Goal: Task Accomplishment & Management: Use online tool/utility

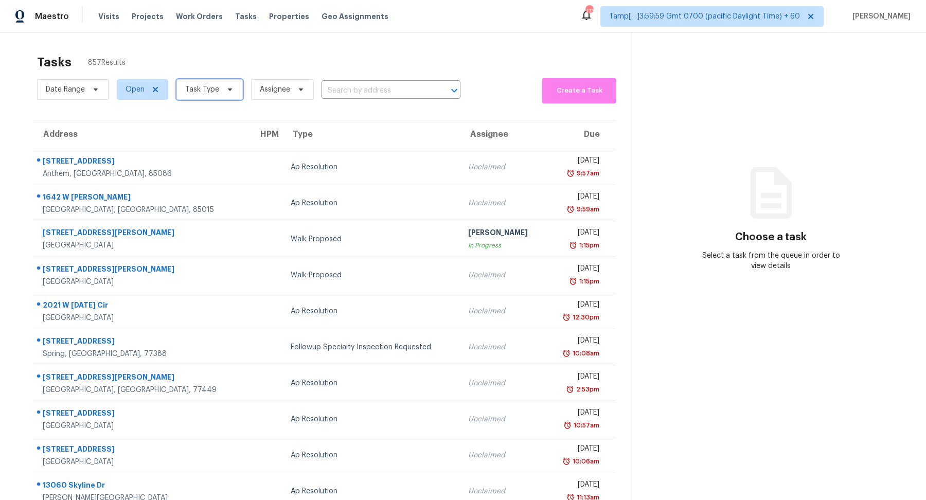
click at [199, 86] on span "Task Type" at bounding box center [202, 89] width 34 height 10
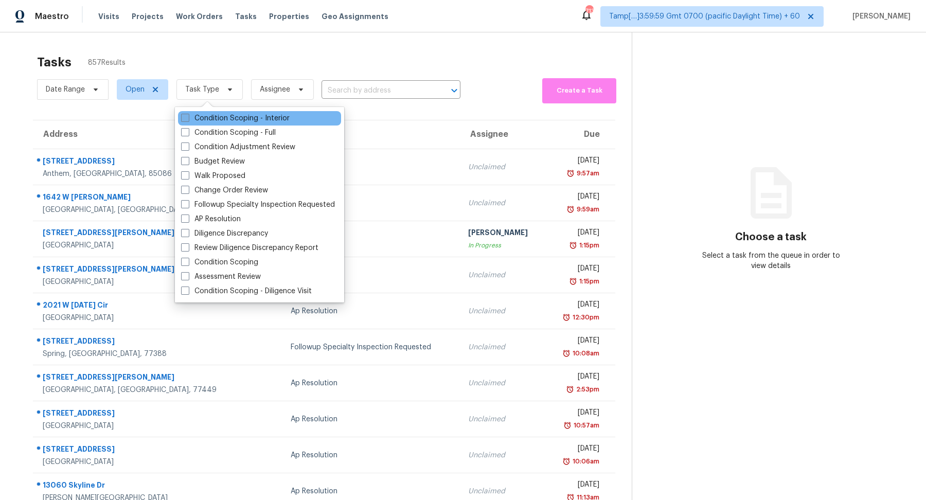
click at [214, 117] on label "Condition Scoping - Interior" at bounding box center [235, 118] width 109 height 10
click at [188, 117] on input "Condition Scoping - Interior" at bounding box center [184, 116] width 7 height 7
checkbox input "true"
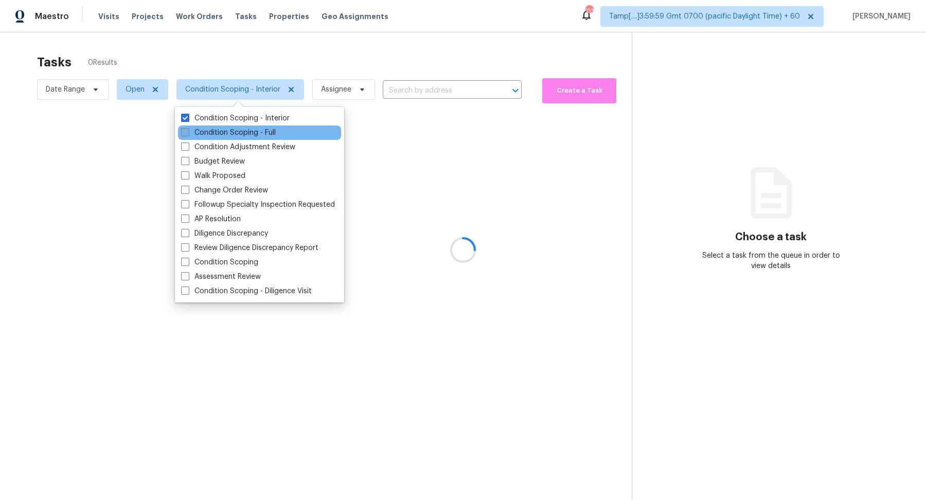
click at [214, 133] on label "Condition Scoping - Full" at bounding box center [228, 133] width 95 height 10
click at [188, 133] on input "Condition Scoping - Full" at bounding box center [184, 131] width 7 height 7
checkbox input "true"
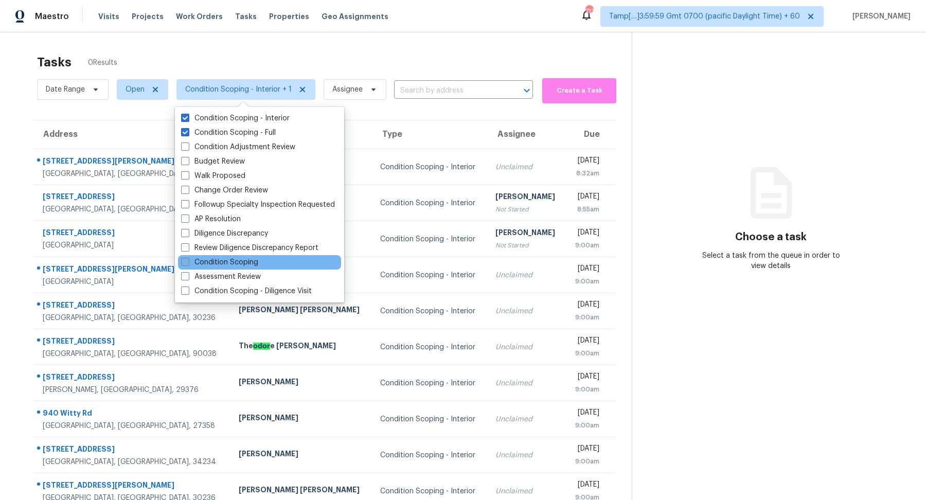
click at [252, 265] on label "Condition Scoping" at bounding box center [219, 262] width 77 height 10
click at [188, 264] on input "Condition Scoping" at bounding box center [184, 260] width 7 height 7
checkbox input "true"
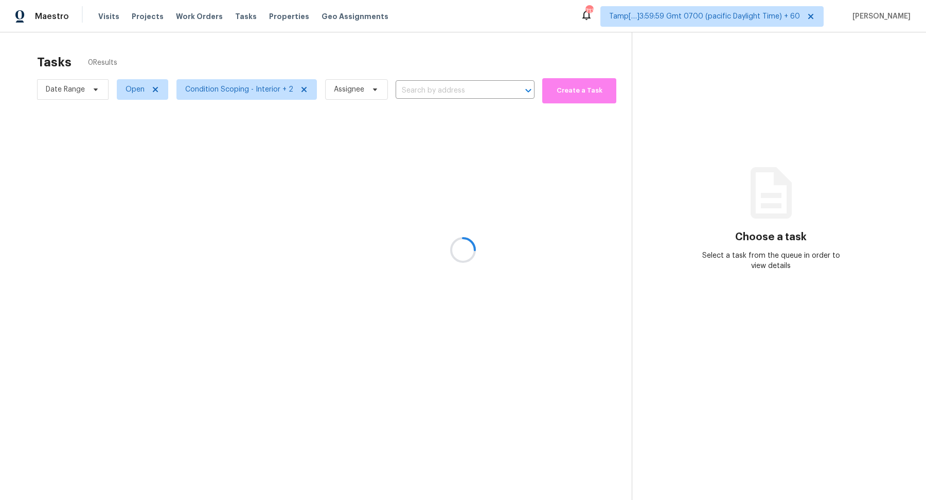
click at [216, 88] on div at bounding box center [463, 250] width 926 height 500
click at [240, 92] on div at bounding box center [463, 250] width 926 height 500
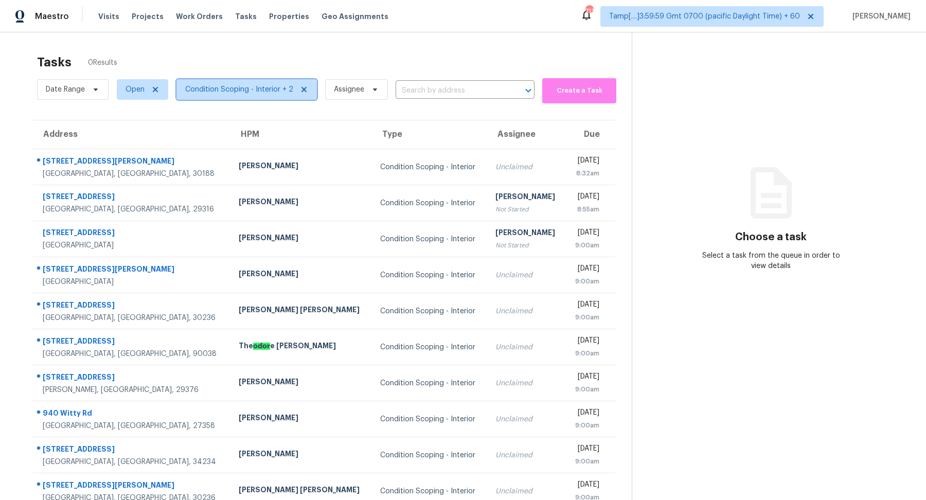
click at [240, 92] on span "Condition Scoping - Interior + 2" at bounding box center [239, 89] width 108 height 10
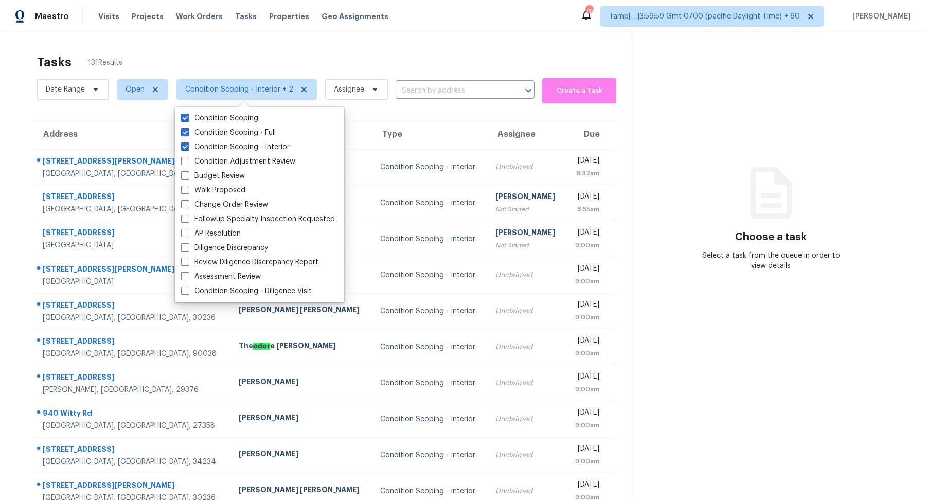
click at [295, 69] on div "Tasks 131 Results" at bounding box center [334, 62] width 594 height 27
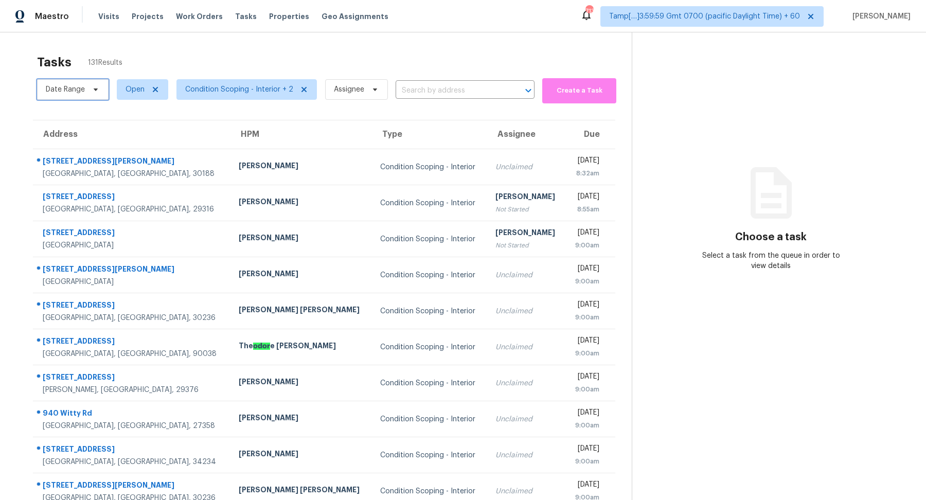
click at [96, 91] on icon at bounding box center [96, 89] width 8 height 8
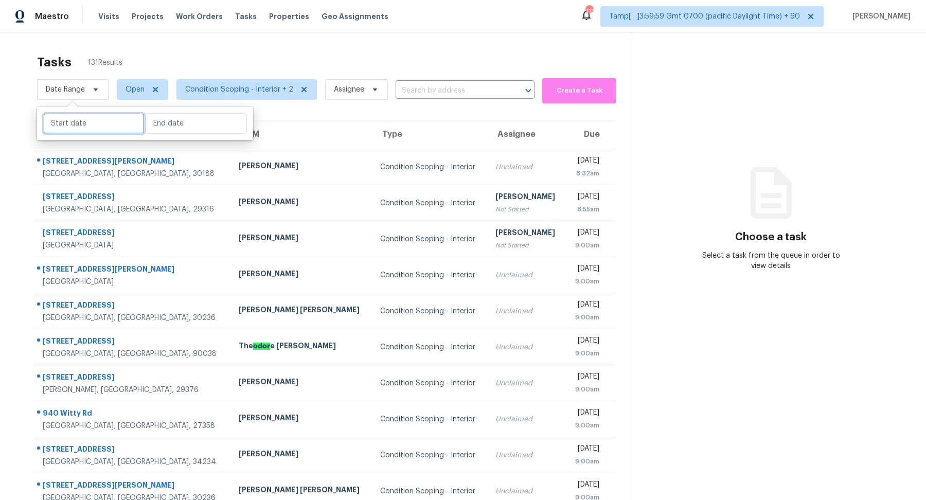
click at [100, 126] on input "text" at bounding box center [93, 123] width 101 height 21
select select "9"
select select "2025"
select select "10"
select select "2025"
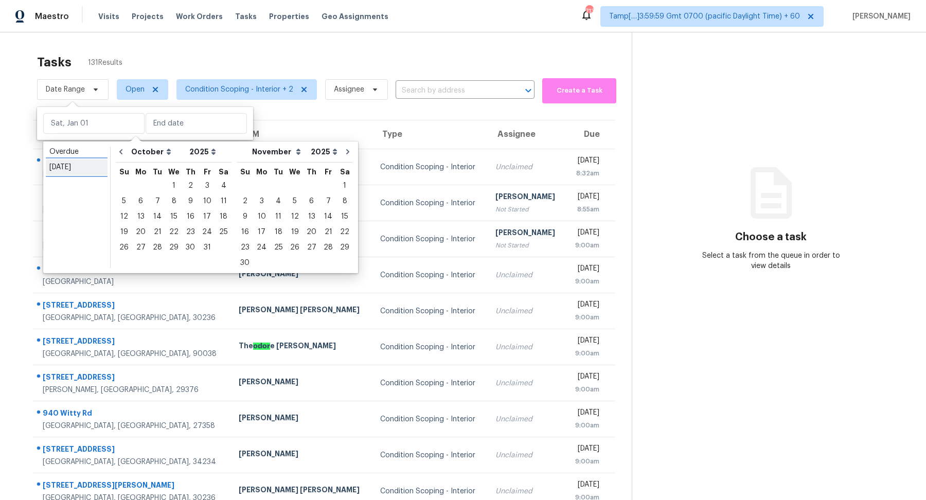
click at [87, 166] on div "Today" at bounding box center [76, 167] width 55 height 10
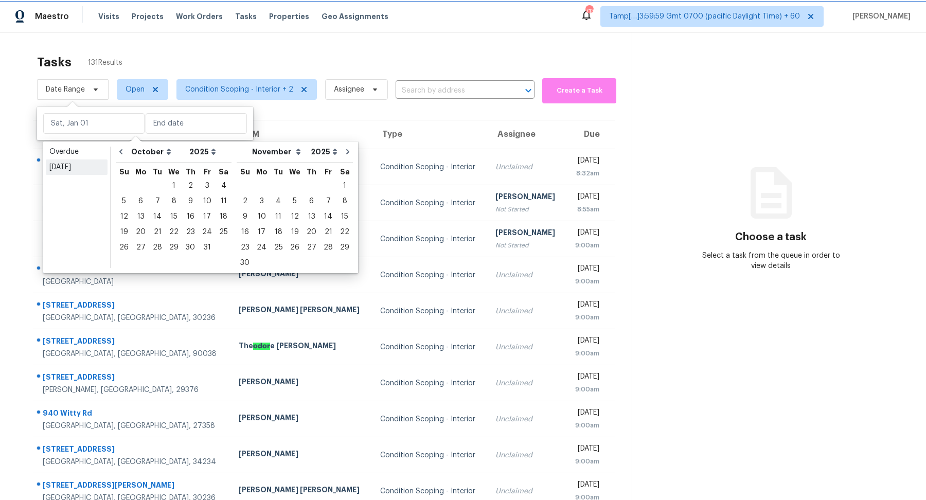
type input "Thu, Oct 09"
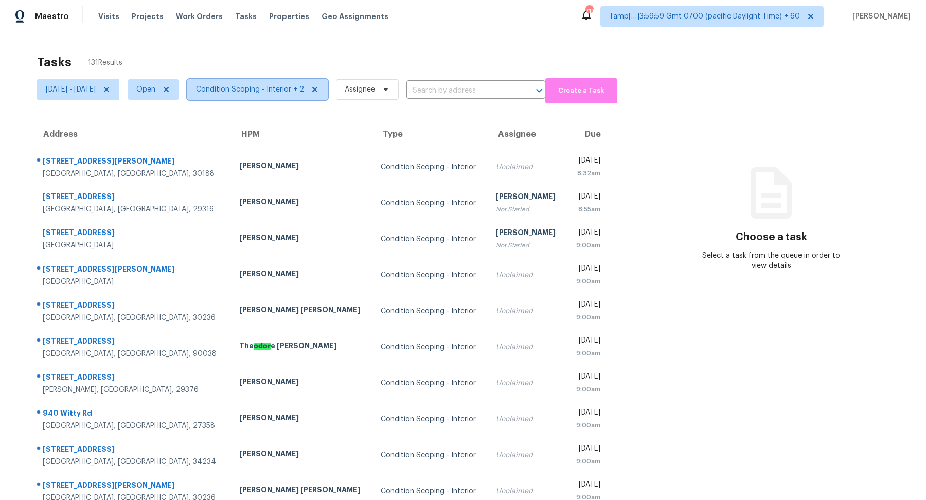
click at [264, 95] on span "Condition Scoping - Interior + 2" at bounding box center [257, 89] width 140 height 21
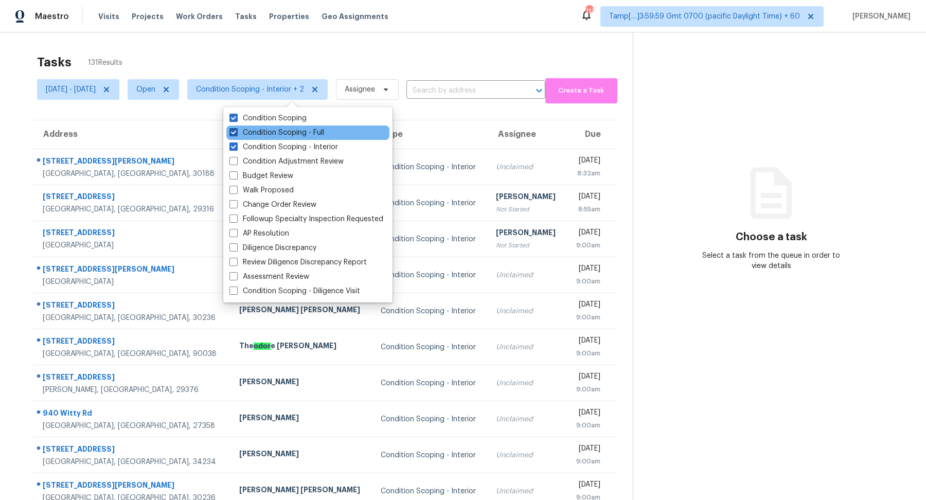
click at [280, 132] on label "Condition Scoping - Full" at bounding box center [276, 133] width 95 height 10
click at [236, 132] on input "Condition Scoping - Full" at bounding box center [232, 131] width 7 height 7
checkbox input "false"
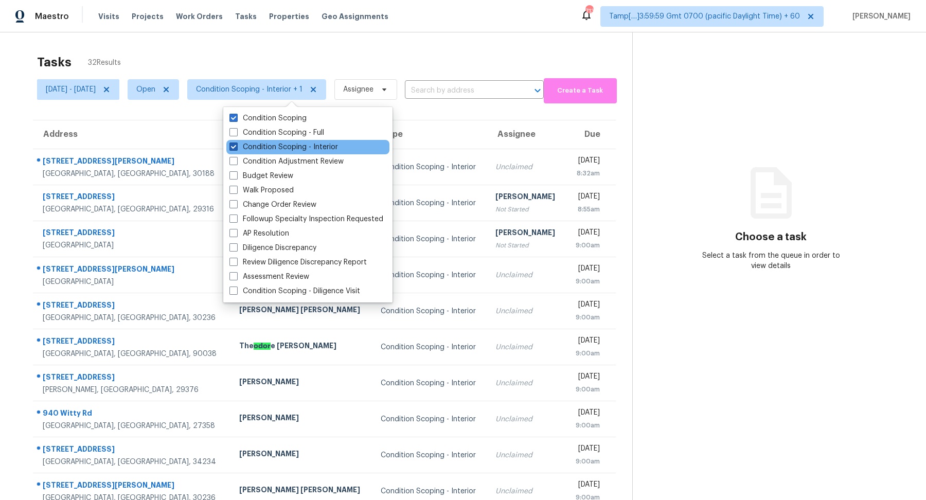
click at [279, 143] on label "Condition Scoping - Interior" at bounding box center [283, 147] width 109 height 10
click at [236, 143] on input "Condition Scoping - Interior" at bounding box center [232, 145] width 7 height 7
checkbox input "false"
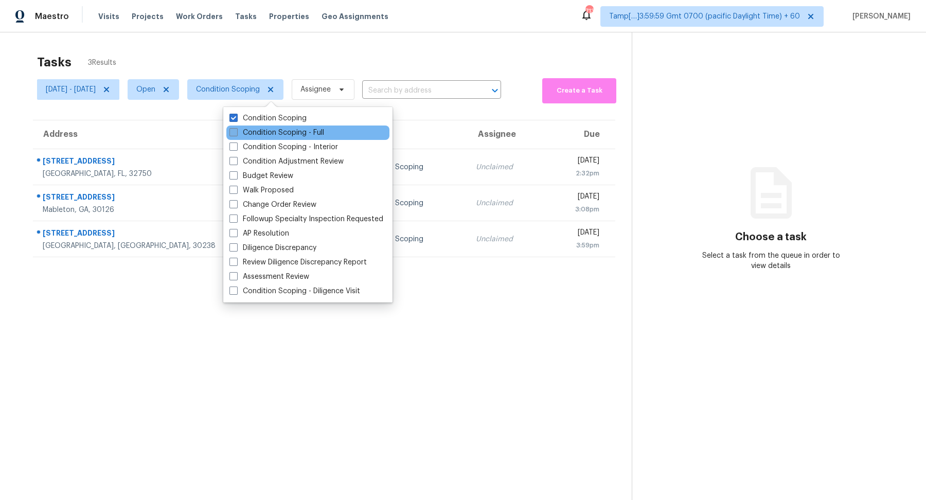
click at [282, 132] on label "Condition Scoping - Full" at bounding box center [276, 133] width 95 height 10
click at [236, 132] on input "Condition Scoping - Full" at bounding box center [232, 131] width 7 height 7
checkbox input "true"
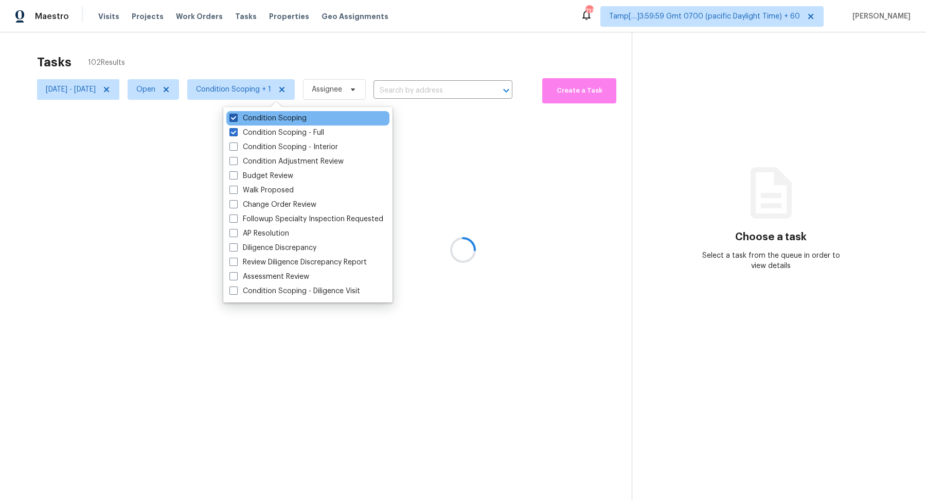
click at [304, 121] on label "Condition Scoping" at bounding box center [267, 118] width 77 height 10
click at [236, 120] on input "Condition Scoping" at bounding box center [232, 116] width 7 height 7
checkbox input "false"
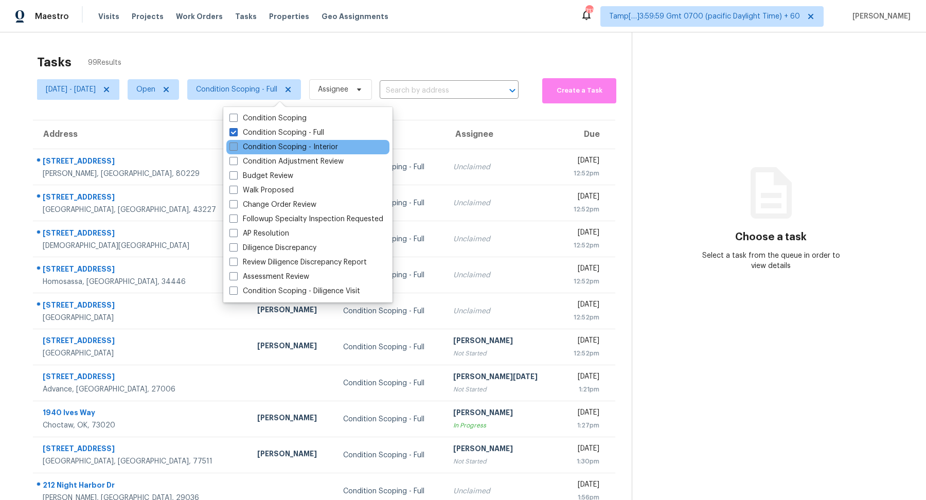
click at [304, 146] on label "Condition Scoping - Interior" at bounding box center [283, 147] width 109 height 10
click at [236, 146] on input "Condition Scoping - Interior" at bounding box center [232, 145] width 7 height 7
checkbox input "true"
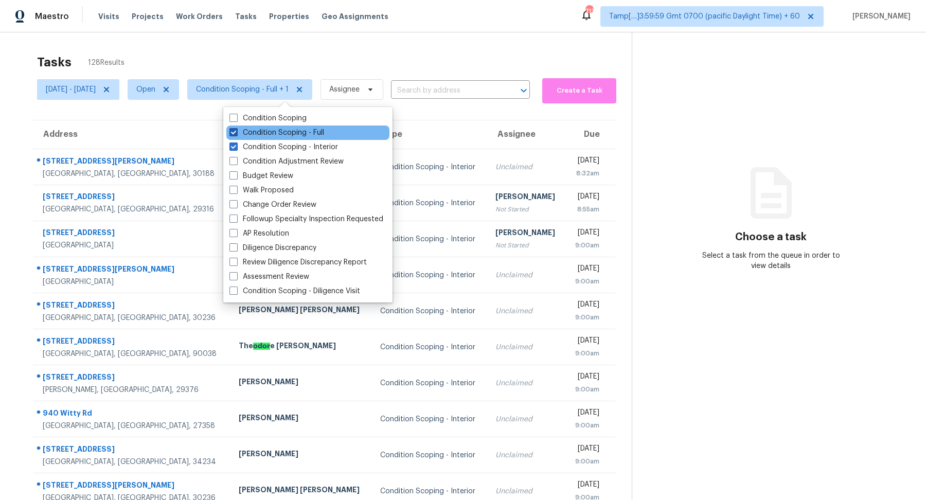
click at [323, 135] on label "Condition Scoping - Full" at bounding box center [276, 133] width 95 height 10
click at [236, 134] on input "Condition Scoping - Full" at bounding box center [232, 131] width 7 height 7
checkbox input "false"
click at [384, 63] on div "Tasks 29 Results" at bounding box center [334, 62] width 594 height 27
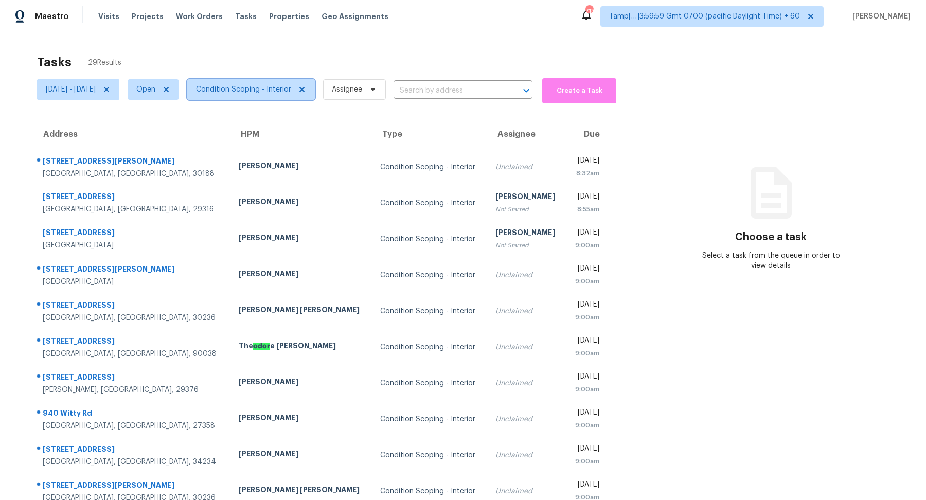
click at [287, 84] on span "Condition Scoping - Interior" at bounding box center [243, 89] width 95 height 10
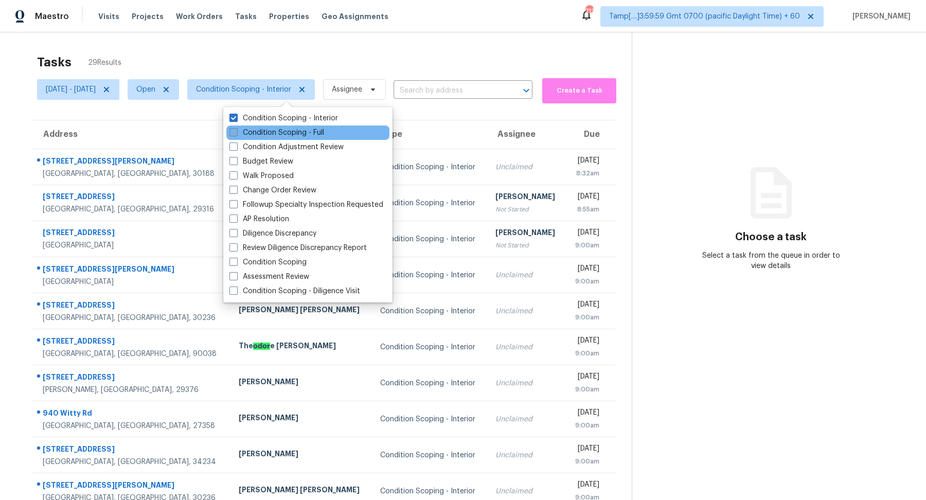
click at [298, 129] on label "Condition Scoping - Full" at bounding box center [276, 133] width 95 height 10
click at [236, 129] on input "Condition Scoping - Full" at bounding box center [232, 131] width 7 height 7
checkbox input "true"
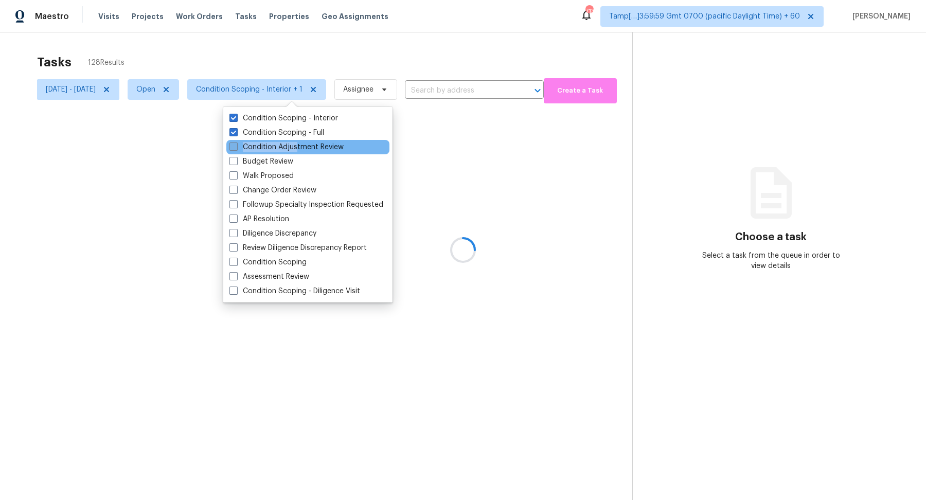
click at [297, 142] on label "Condition Adjustment Review" at bounding box center [286, 147] width 114 height 10
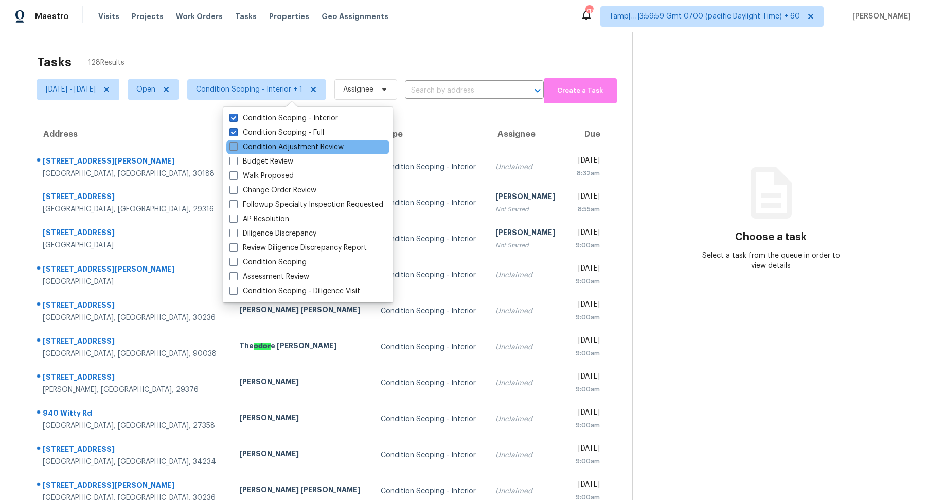
click at [321, 145] on label "Condition Adjustment Review" at bounding box center [286, 147] width 114 height 10
click at [236, 145] on input "Condition Adjustment Review" at bounding box center [232, 145] width 7 height 7
checkbox input "true"
